Goal: Information Seeking & Learning: Find specific fact

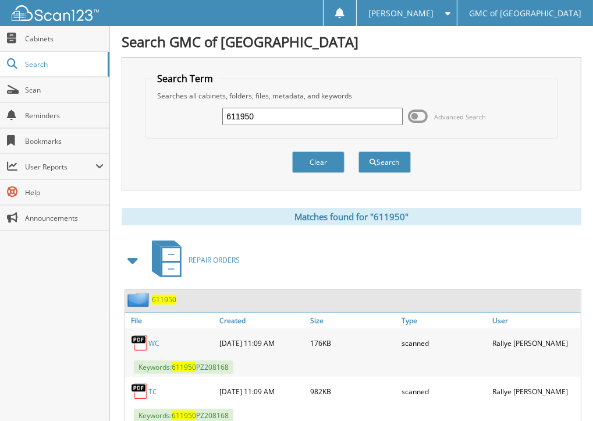
drag, startPoint x: 333, startPoint y: 115, endPoint x: -27, endPoint y: 127, distance: 360.2
click at [0, 127] on html "Jenn T. Settings Logout GMC of Riverfront Park Close Cabinets Search Scan Help" at bounding box center [296, 278] width 593 height 557
type input "612284"
click at [358, 151] on button "Search" at bounding box center [384, 162] width 52 height 22
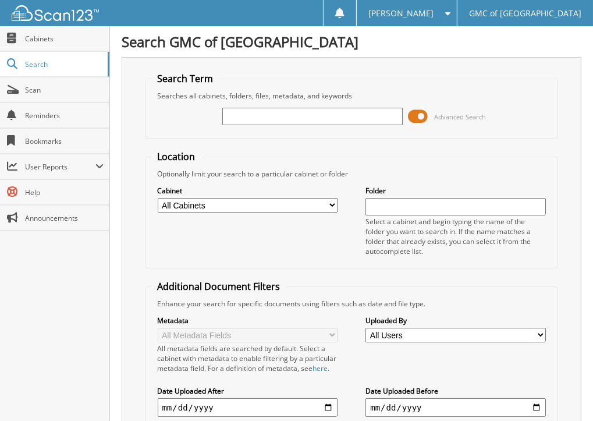
click at [41, 264] on div "Close Cabinets Search Scan Reminders Bookmarks User Reports" at bounding box center [55, 223] width 110 height 394
click at [412, 117] on span at bounding box center [418, 116] width 20 height 17
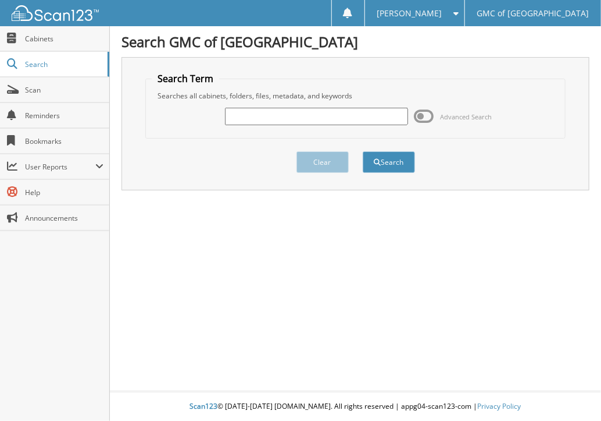
click at [380, 120] on input "text" at bounding box center [316, 116] width 183 height 17
type input "612224"
click at [397, 162] on button "Search" at bounding box center [389, 162] width 52 height 22
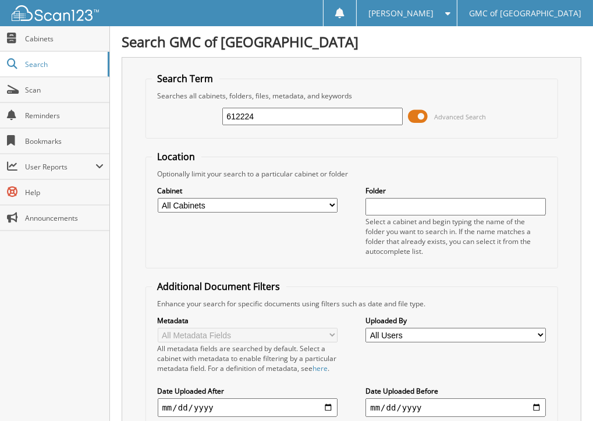
drag, startPoint x: 40, startPoint y: 283, endPoint x: 49, endPoint y: 280, distance: 9.9
click at [40, 283] on div "Close Cabinets Search Scan Reminders Bookmarks User Reports" at bounding box center [55, 223] width 110 height 394
click at [411, 115] on span at bounding box center [418, 116] width 20 height 17
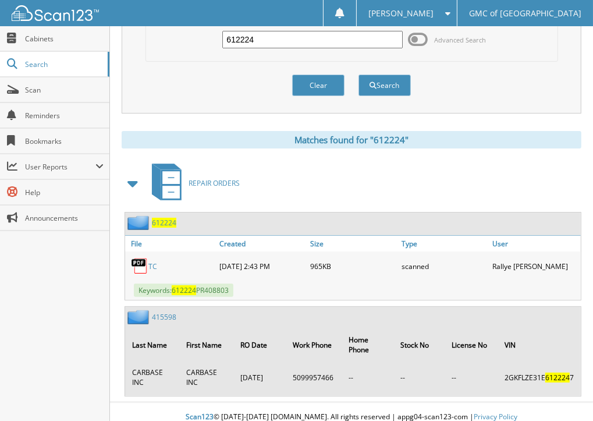
scroll to position [79, 0]
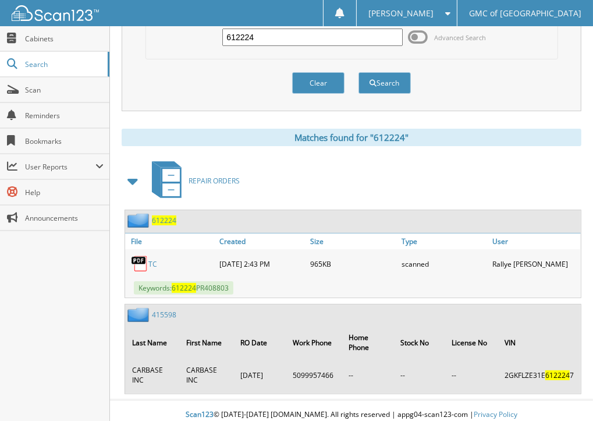
click at [154, 259] on link "TC" at bounding box center [152, 264] width 9 height 10
drag, startPoint x: 265, startPoint y: 39, endPoint x: 95, endPoint y: 28, distance: 170.2
click at [98, 30] on body "Jenn T. Settings Logout GMC of Riverfront Park Close Cabinets Search" at bounding box center [296, 175] width 593 height 508
type input "609409"
click at [358, 72] on button "Search" at bounding box center [384, 83] width 52 height 22
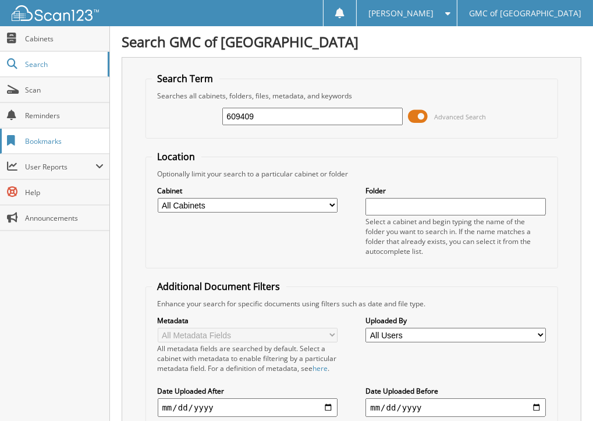
drag, startPoint x: 302, startPoint y: 116, endPoint x: 55, endPoint y: 128, distance: 248.1
click at [56, 128] on body "[PERSON_NAME] Settings Logout GMC of [GEOGRAPHIC_DATA] Close Cabinets Search" at bounding box center [296, 372] width 593 height 744
type input "612335"
click at [423, 120] on span at bounding box center [418, 116] width 20 height 17
